Goal: Navigation & Orientation: Find specific page/section

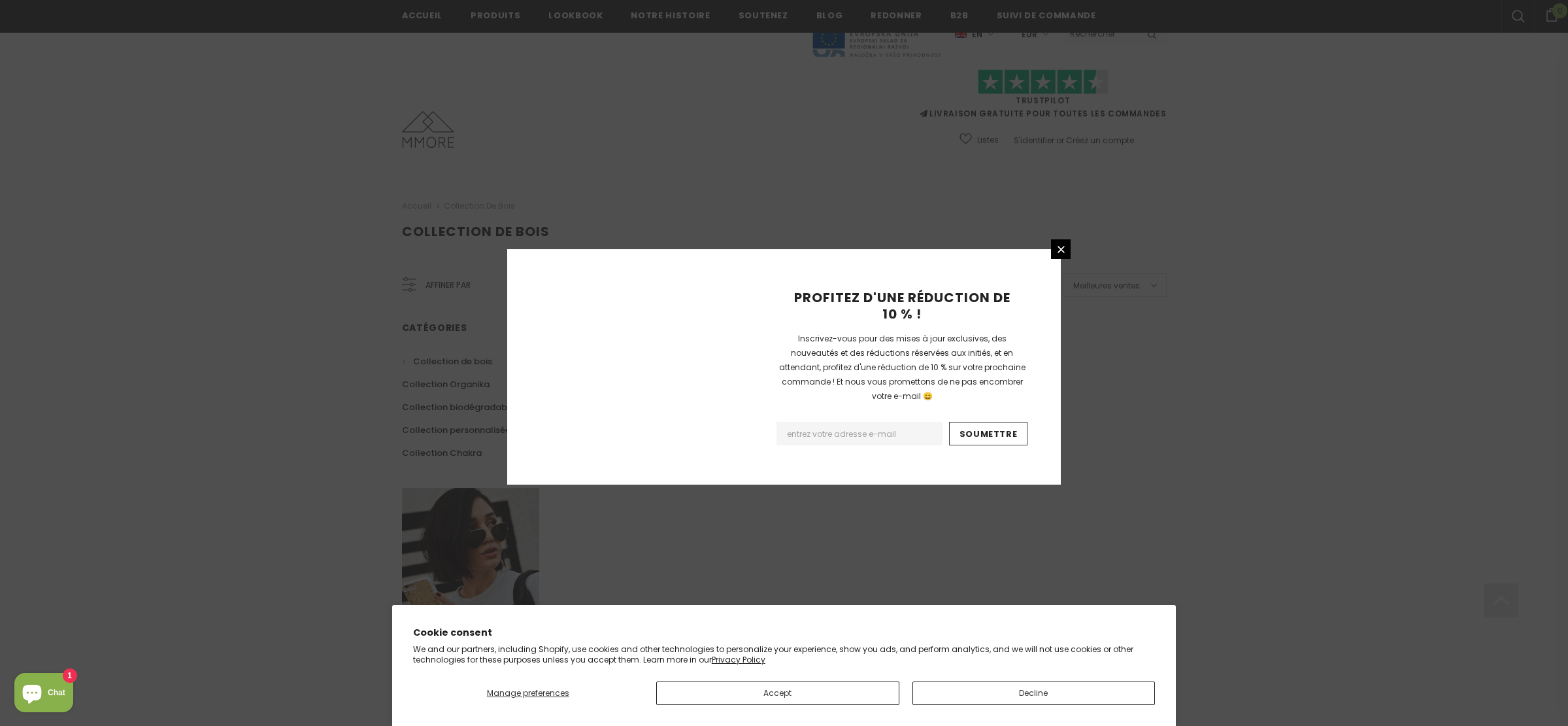
scroll to position [643, 0]
